Goal: Task Accomplishment & Management: Complete application form

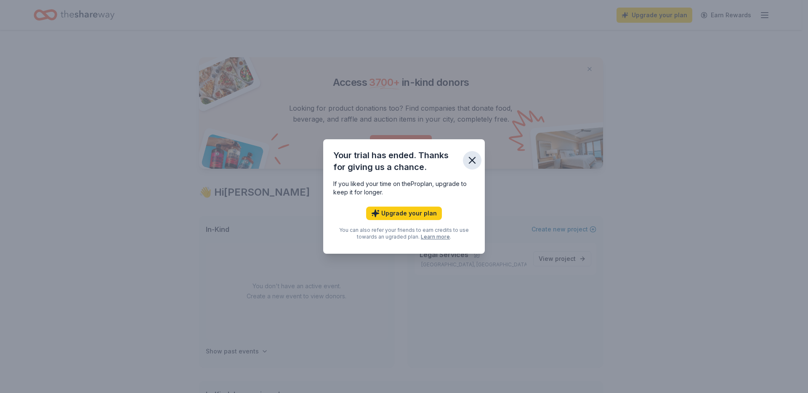
click at [472, 154] on button "button" at bounding box center [472, 160] width 19 height 19
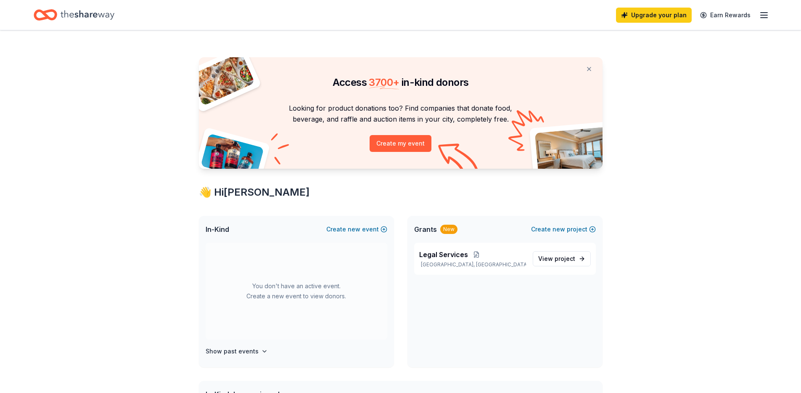
click at [730, 23] on div "Upgrade your plan Earn Rewards" at bounding box center [692, 15] width 153 height 20
click at [668, 20] on link "Upgrade your plan" at bounding box center [654, 15] width 76 height 15
click at [660, 15] on link "Upgrade your plan" at bounding box center [654, 15] width 76 height 15
click at [768, 13] on icon "button" at bounding box center [764, 15] width 10 height 10
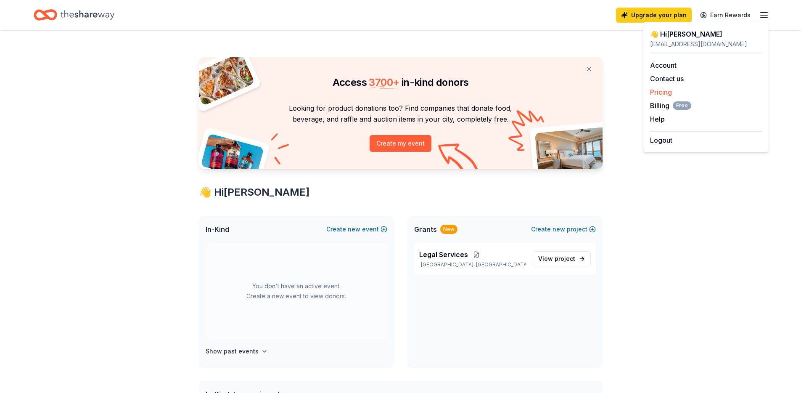
click at [657, 87] on div "Account Contact us Pricing Billing Free Help Earn rewards" at bounding box center [706, 91] width 112 height 77
click at [657, 90] on link "Pricing" at bounding box center [661, 92] width 22 height 8
click at [705, 221] on div "Access 3700 + in-kind donors Looking for product donations too? Find companies …" at bounding box center [400, 331] width 801 height 603
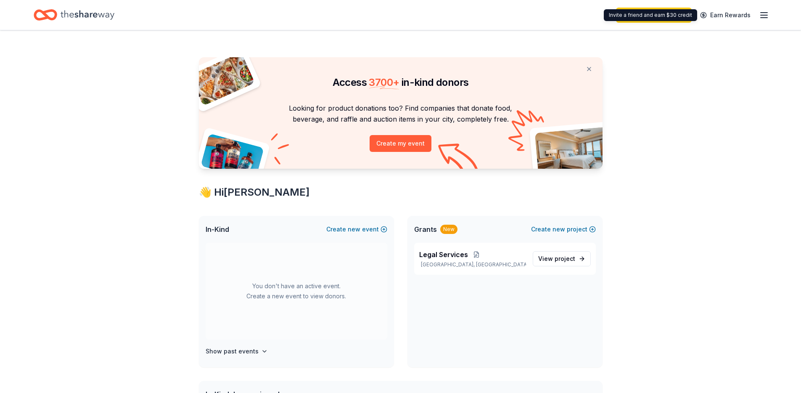
click at [769, 16] on icon "button" at bounding box center [764, 15] width 10 height 10
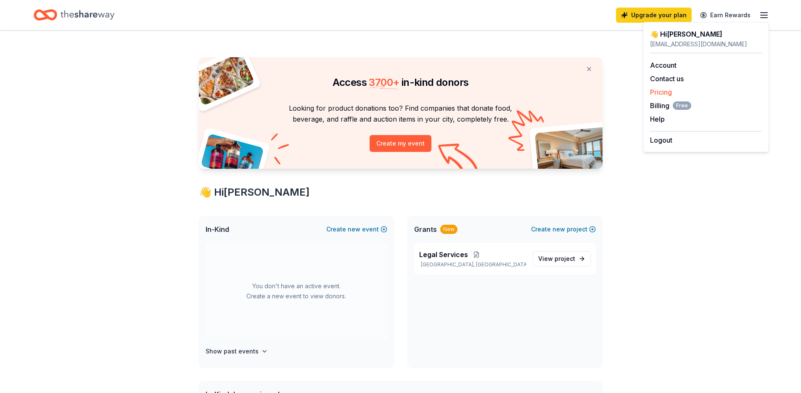
click at [669, 95] on link "Pricing" at bounding box center [661, 92] width 22 height 8
click at [405, 140] on button "Create my event" at bounding box center [401, 143] width 62 height 17
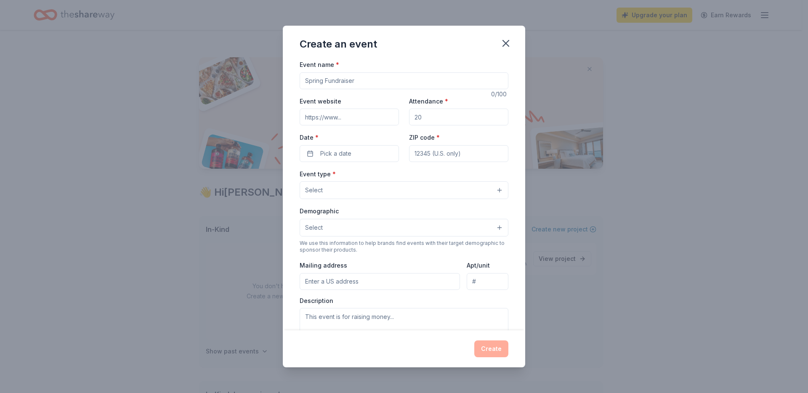
click at [351, 79] on input "Event name *" at bounding box center [403, 80] width 209 height 17
type input "2"
type input "Access to Justice Gala 26"
type input "legalaidofsb.org"
type input "180"
